Goal: Navigation & Orientation: Find specific page/section

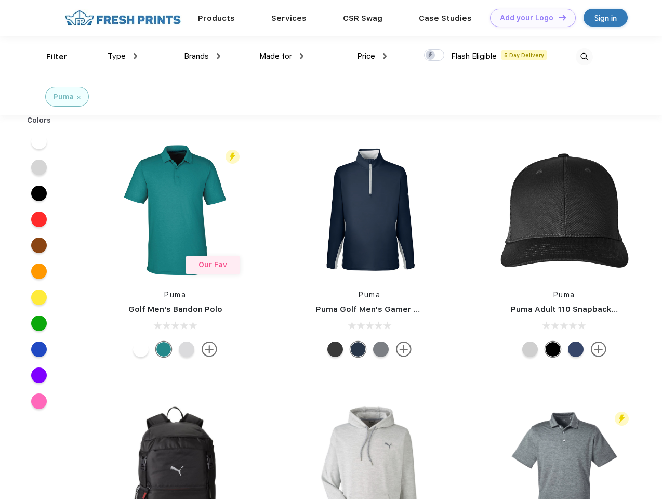
click at [529, 18] on link "Add your Logo Design Tool" at bounding box center [533, 18] width 86 height 18
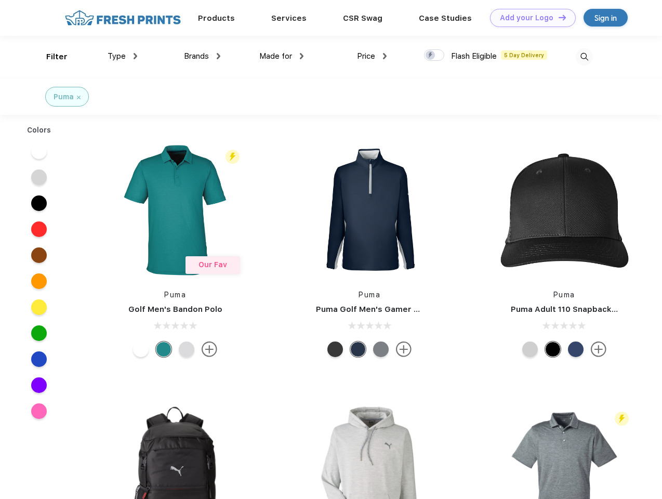
click at [0, 0] on div "Design Tool" at bounding box center [0, 0] width 0 height 0
click at [558, 17] on link "Add your Logo Design Tool" at bounding box center [533, 18] width 86 height 18
click at [50, 57] on div "Filter" at bounding box center [56, 57] width 21 height 12
click at [123, 56] on span "Type" at bounding box center [117, 55] width 18 height 9
click at [202, 56] on span "Brands" at bounding box center [196, 55] width 25 height 9
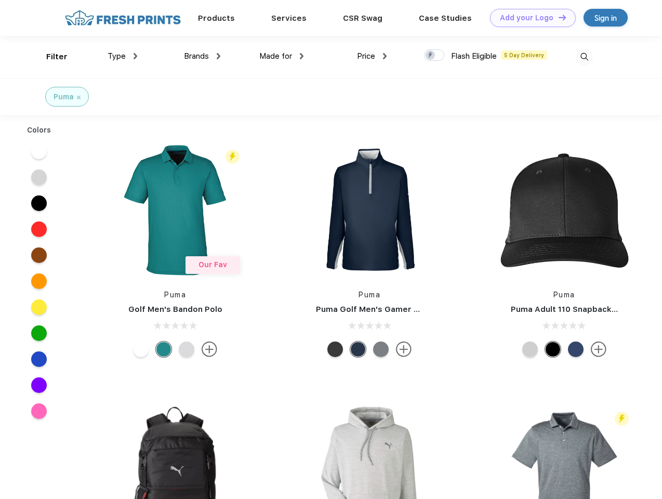
click at [282, 56] on span "Made for" at bounding box center [275, 55] width 33 height 9
click at [372, 56] on span "Price" at bounding box center [366, 55] width 18 height 9
click at [434, 56] on div at bounding box center [434, 54] width 20 height 11
click at [431, 56] on input "checkbox" at bounding box center [427, 52] width 7 height 7
click at [584, 57] on img at bounding box center [584, 56] width 17 height 17
